Goal: Information Seeking & Learning: Learn about a topic

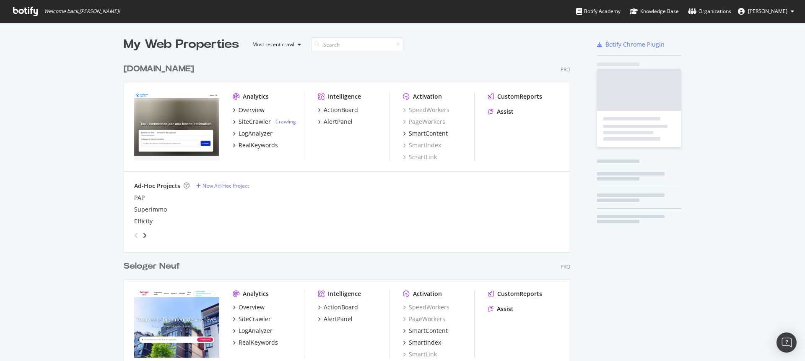
scroll to position [2234, 447]
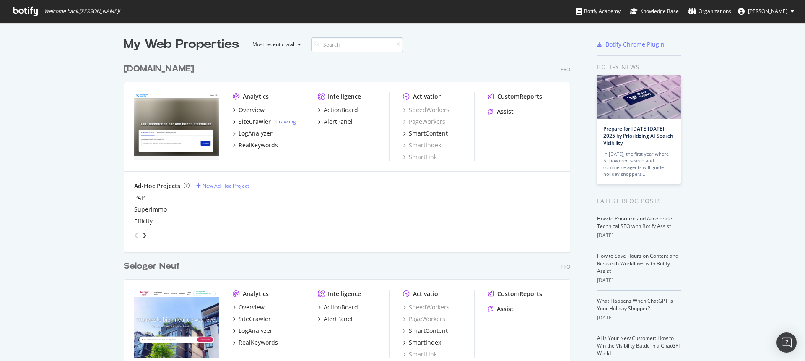
click at [332, 45] on input at bounding box center [357, 44] width 92 height 15
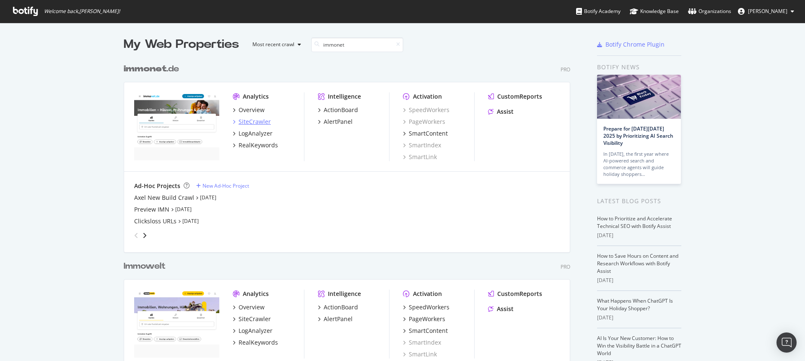
type input "immonet"
click at [247, 122] on div "SiteCrawler" at bounding box center [255, 121] width 32 height 8
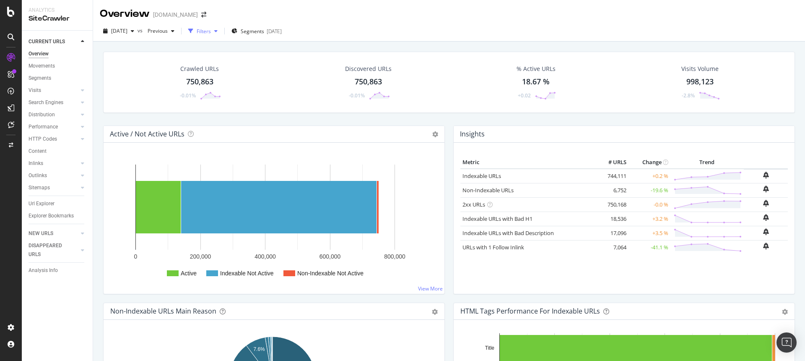
click at [211, 30] on div "Filters" at bounding box center [204, 31] width 14 height 7
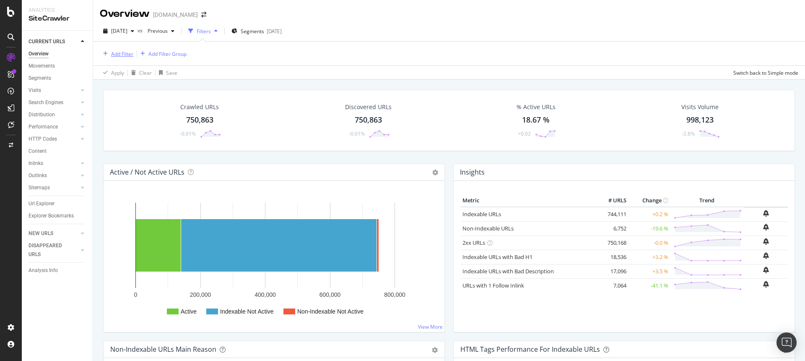
click at [126, 50] on div "Add Filter" at bounding box center [122, 53] width 22 height 7
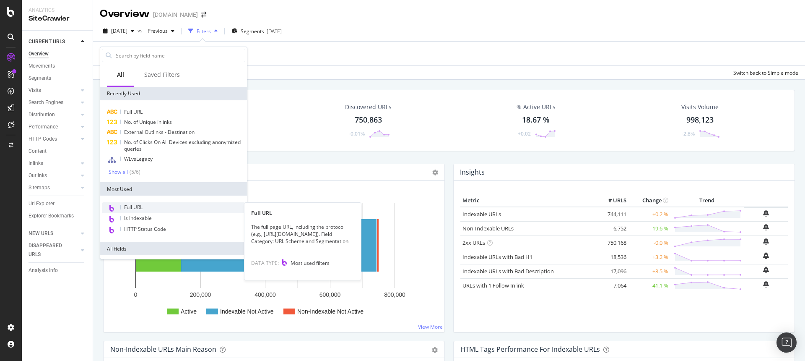
click at [136, 209] on span "Full URL" at bounding box center [133, 206] width 18 height 7
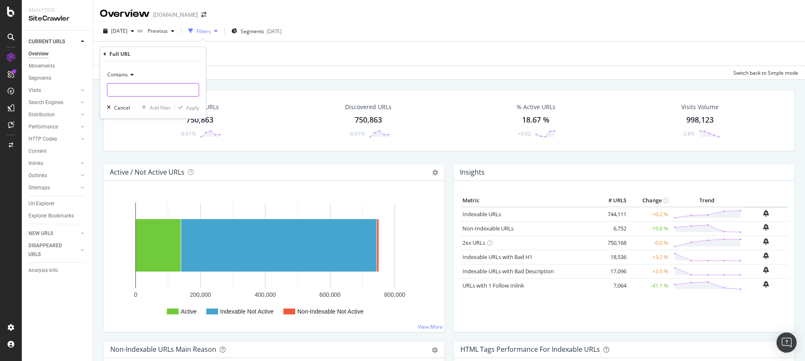
click at [156, 93] on input "text" at bounding box center [152, 89] width 91 height 13
type input "/makler"
click at [187, 112] on div "Contains /makler Cancel Add filter Apply" at bounding box center [153, 89] width 106 height 57
click at [188, 110] on div "Apply" at bounding box center [192, 107] width 13 height 7
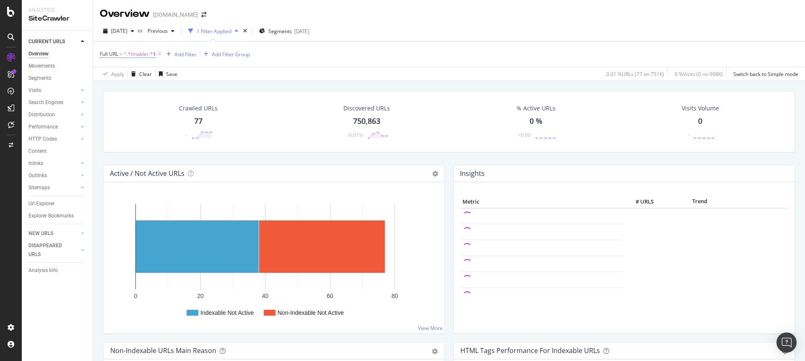
click at [200, 121] on div "77" at bounding box center [198, 121] width 8 height 11
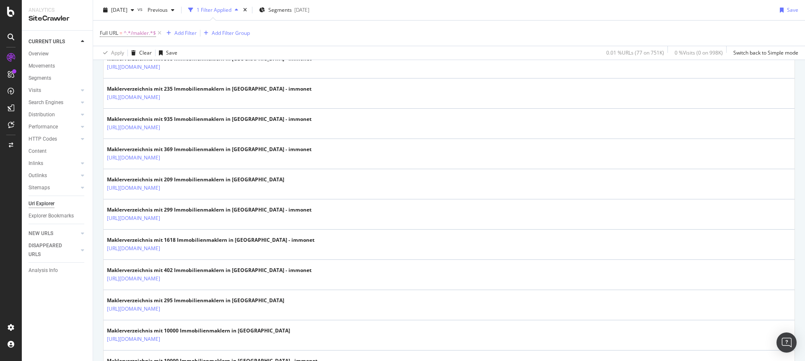
scroll to position [675, 0]
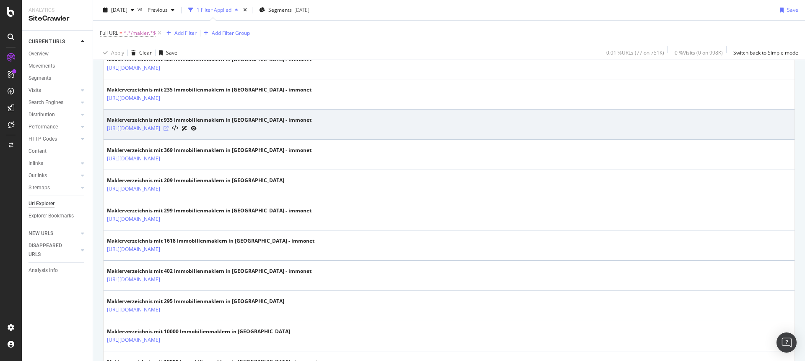
click at [169, 128] on icon at bounding box center [165, 128] width 5 height 5
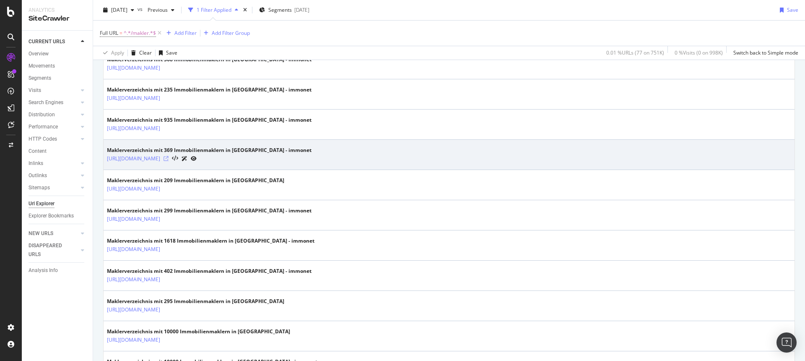
click at [169, 159] on icon at bounding box center [165, 158] width 5 height 5
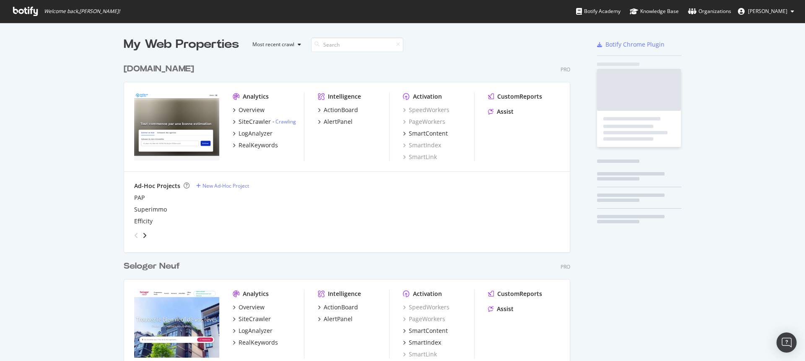
scroll to position [2234, 447]
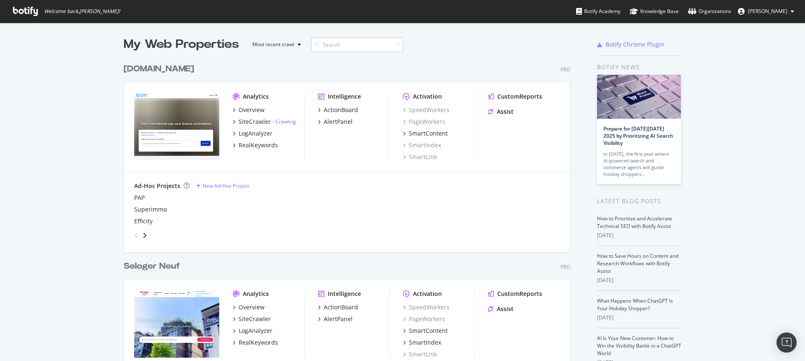
click at [350, 46] on input at bounding box center [357, 44] width 92 height 15
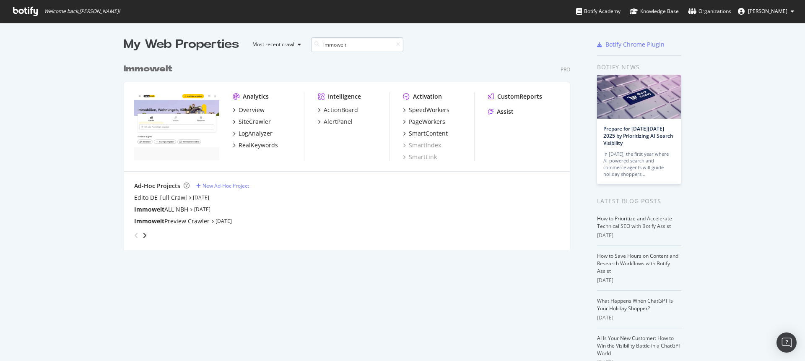
scroll to position [191, 447]
type input "immowelt"
click at [249, 119] on div "SiteCrawler" at bounding box center [255, 121] width 32 height 8
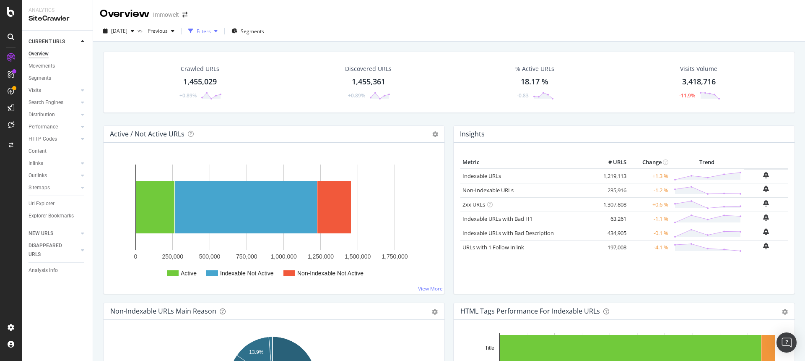
click at [211, 34] on div "Filters" at bounding box center [204, 31] width 14 height 7
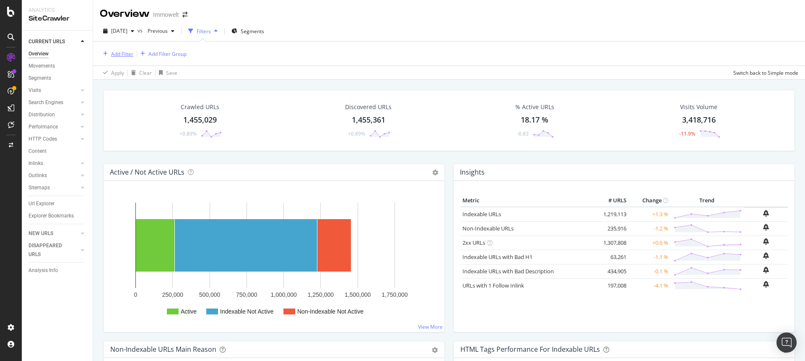
click at [125, 53] on div "Add Filter" at bounding box center [122, 53] width 22 height 7
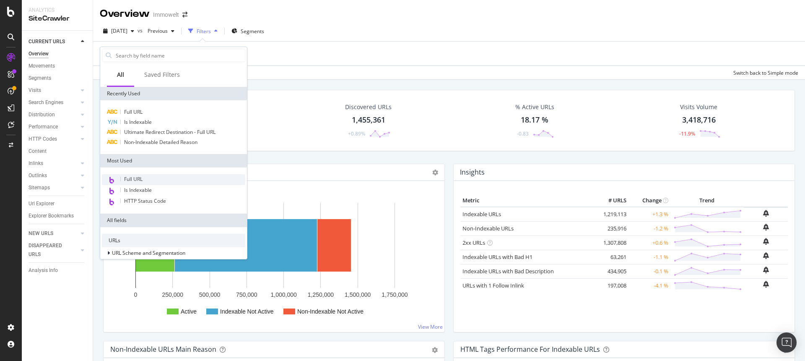
click at [138, 181] on span "Full URL" at bounding box center [133, 178] width 18 height 7
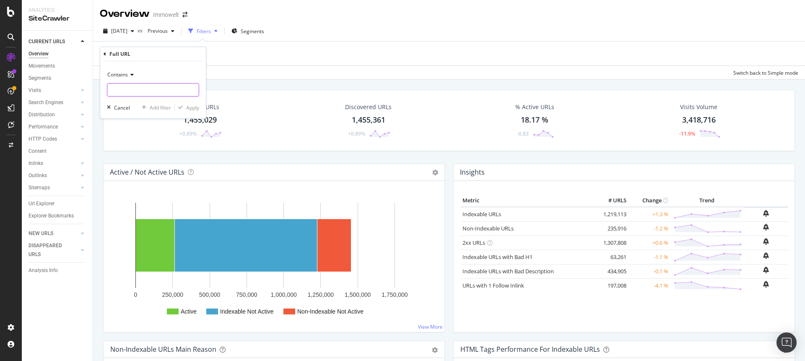
click at [125, 90] on input "text" at bounding box center [152, 89] width 91 height 13
type input "/makler"
click at [190, 106] on div "Apply" at bounding box center [192, 107] width 13 height 7
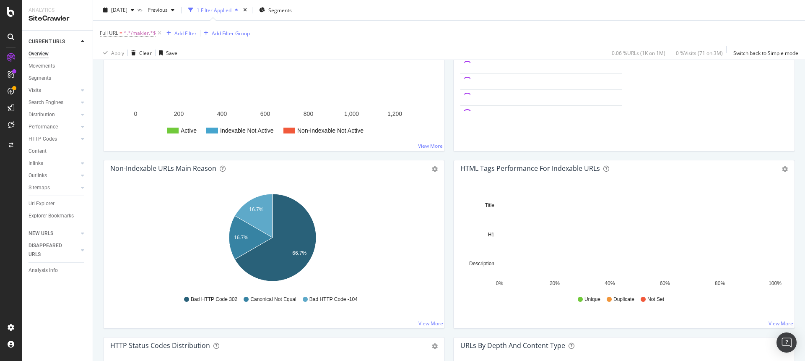
scroll to position [17, 0]
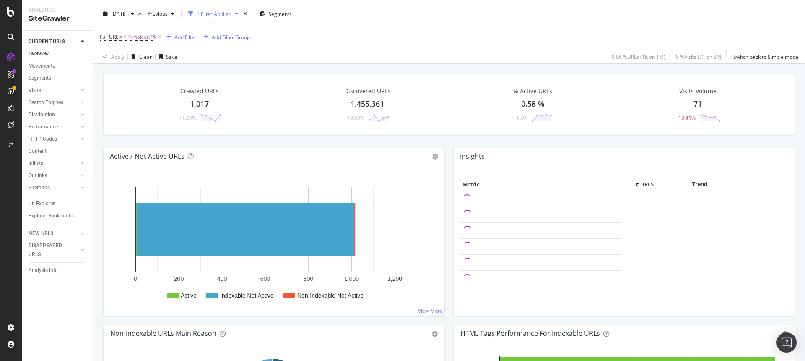
click at [200, 105] on div "1,017" at bounding box center [199, 104] width 19 height 11
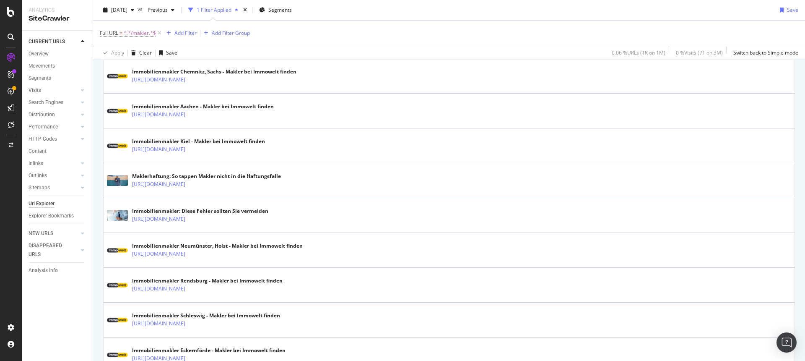
scroll to position [1690, 0]
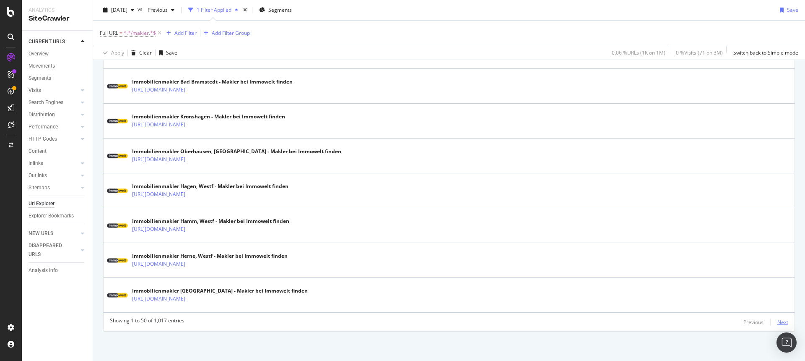
click at [777, 319] on div "Next" at bounding box center [782, 321] width 11 height 7
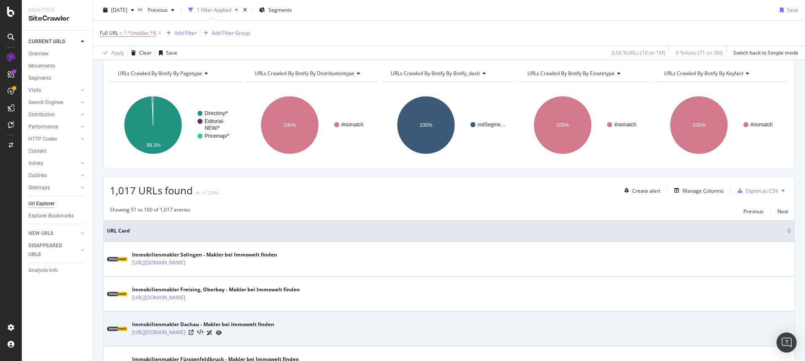
scroll to position [96, 0]
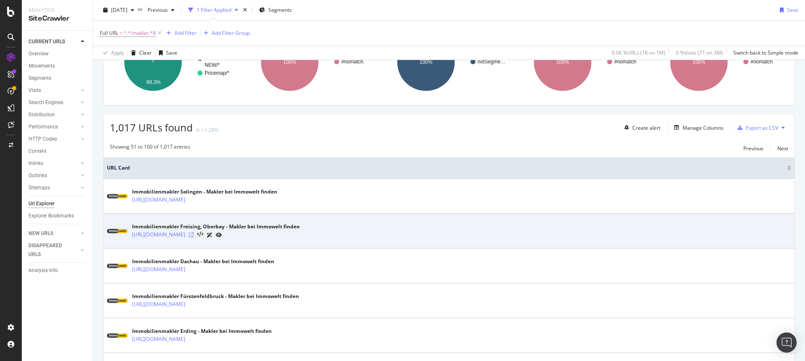
click at [194, 235] on icon at bounding box center [191, 234] width 5 height 5
